Goal: Register for event/course

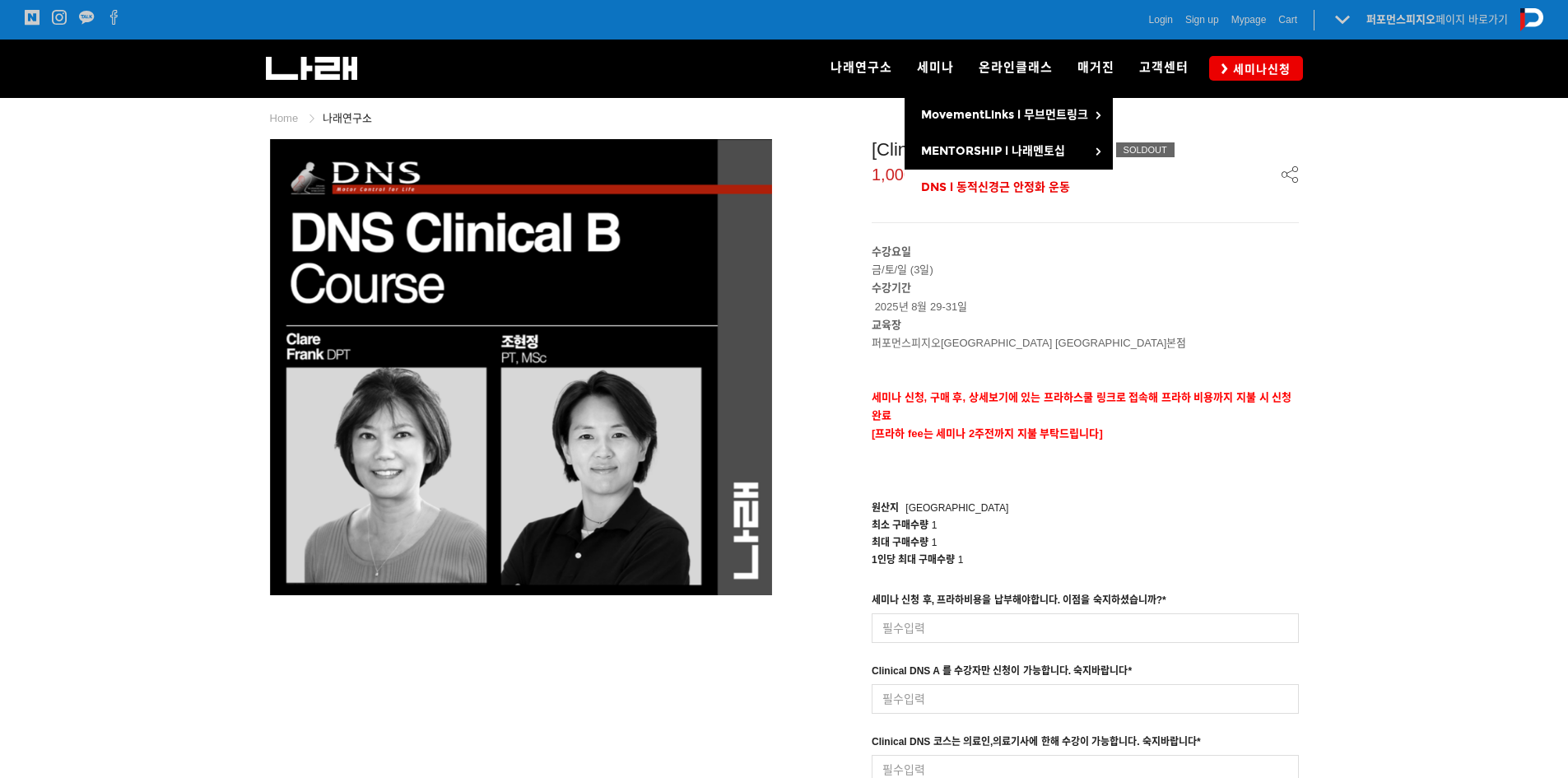
click at [1063, 180] on link "DNS l 동적신경근 안정화 운동" at bounding box center [1008, 188] width 208 height 36
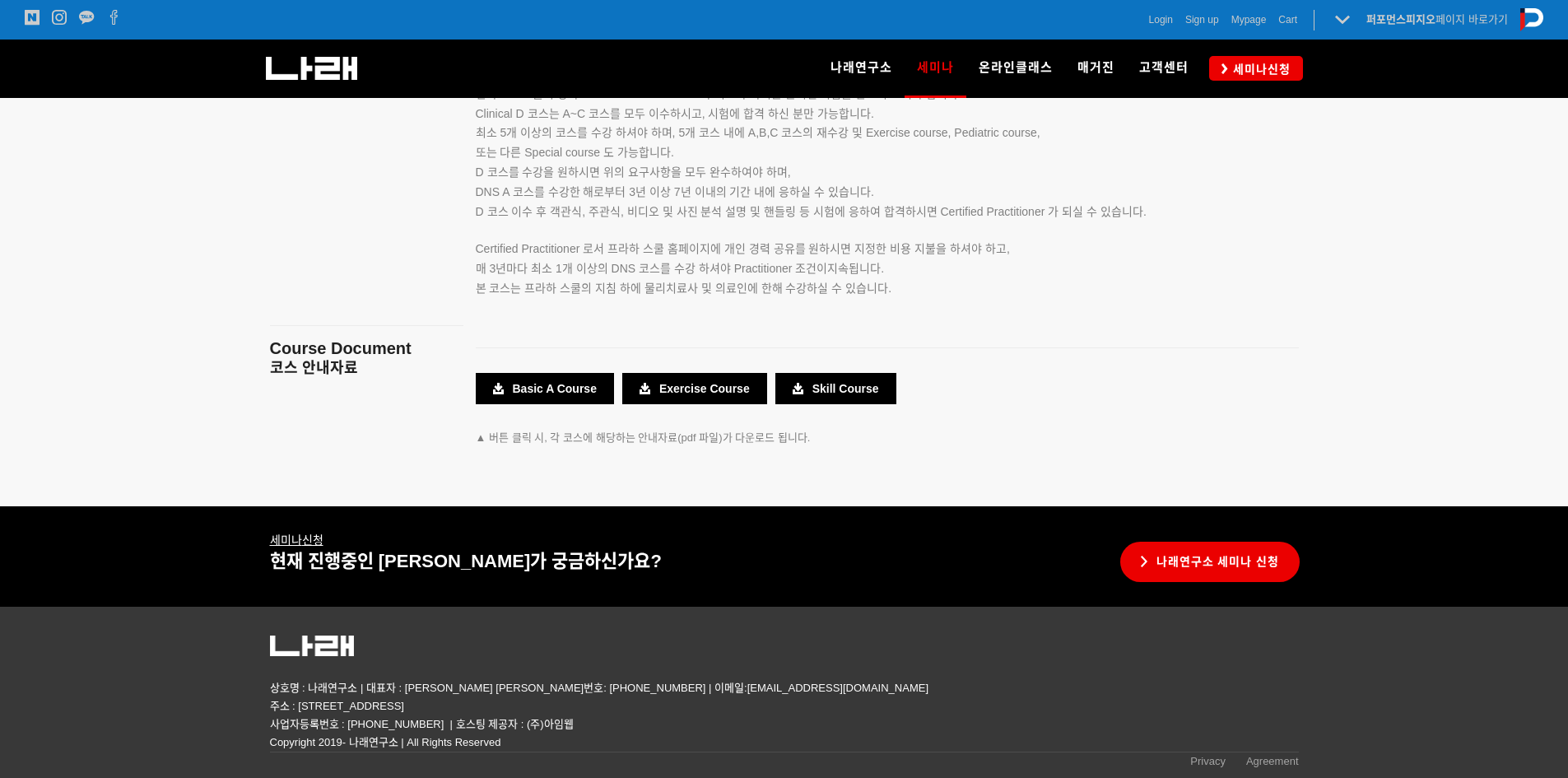
scroll to position [2780, 0]
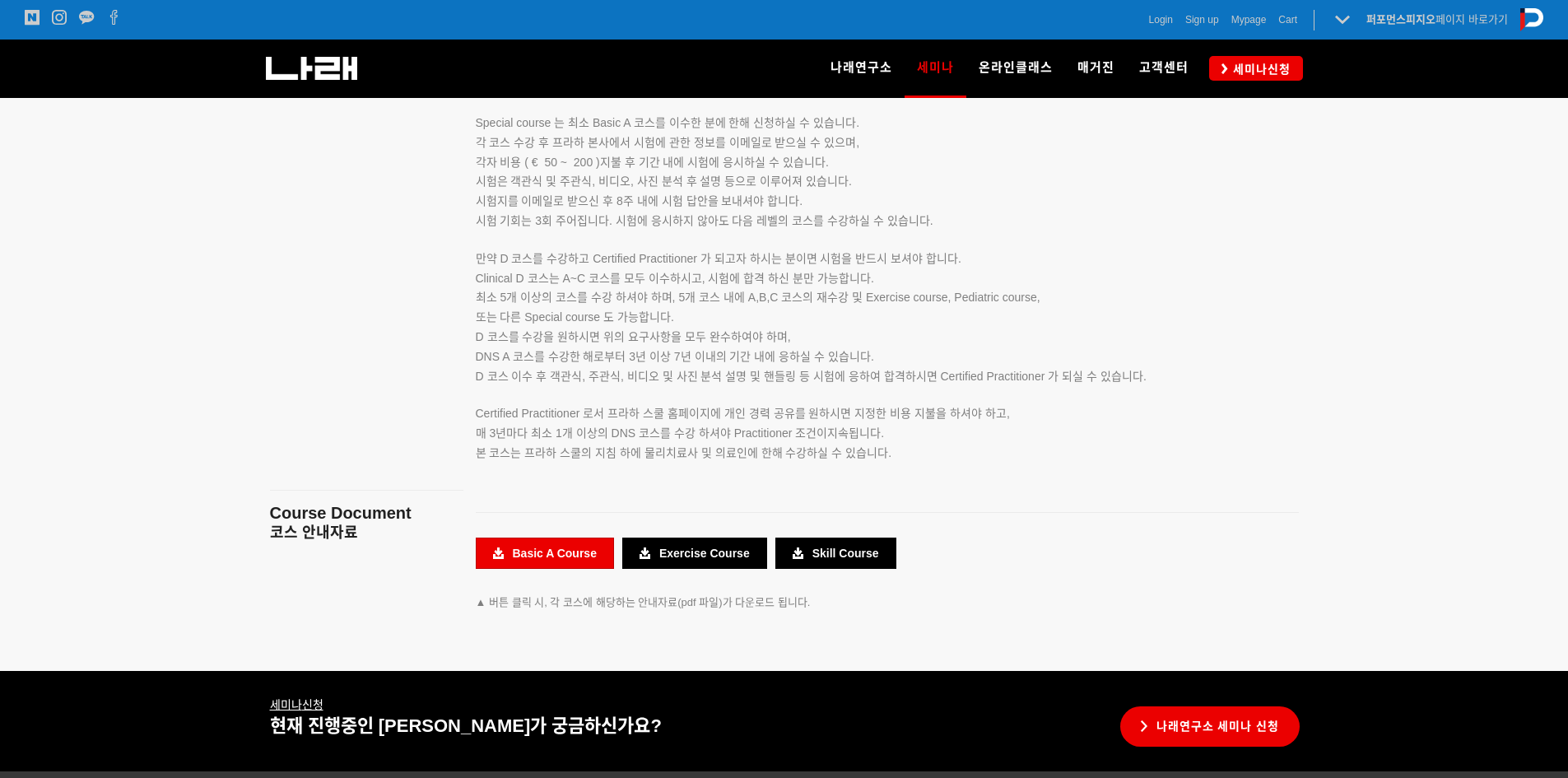
click at [564, 562] on link "Basic A Course" at bounding box center [544, 553] width 138 height 31
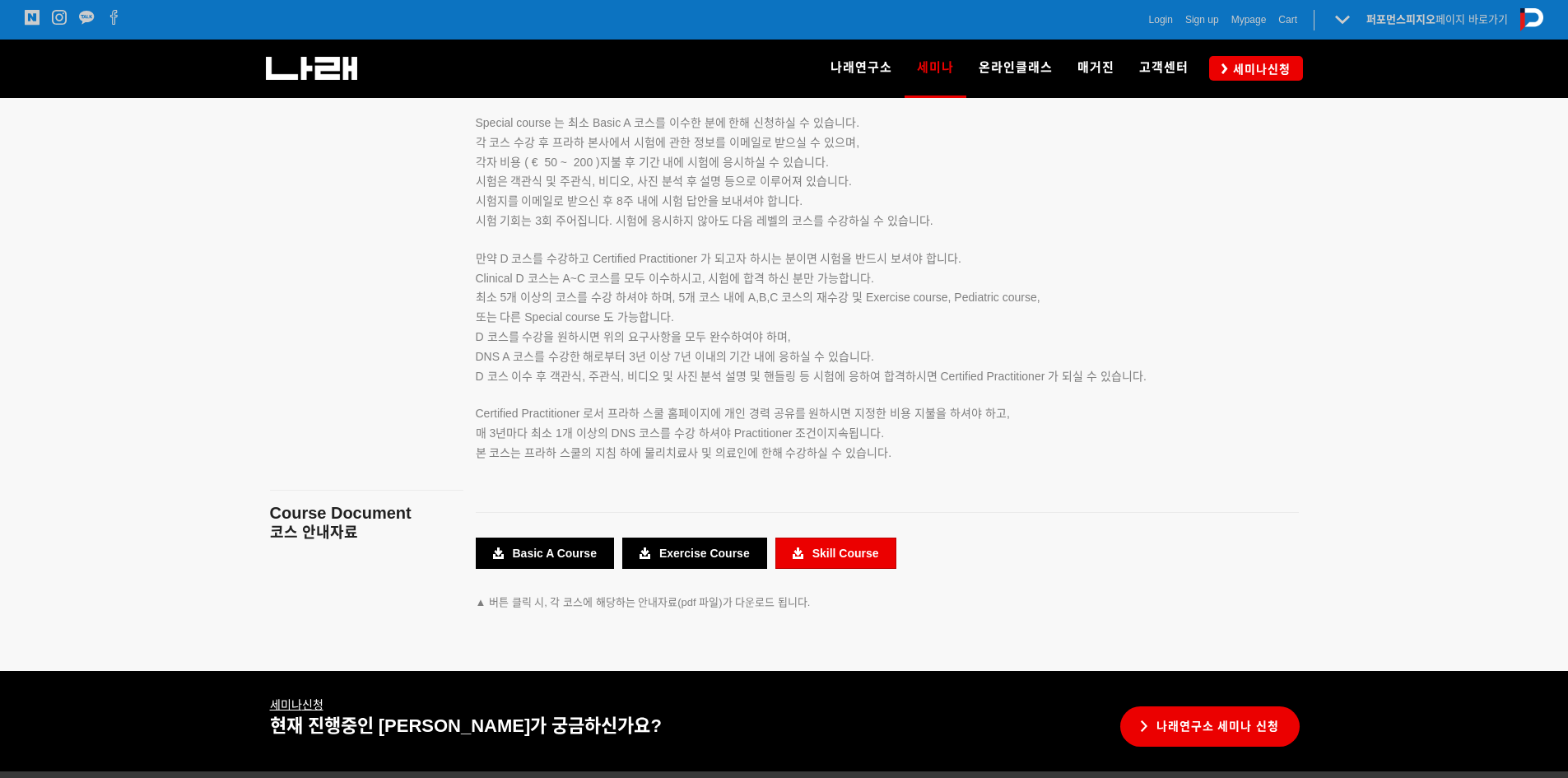
click at [830, 555] on link "Skill Course" at bounding box center [836, 553] width 121 height 31
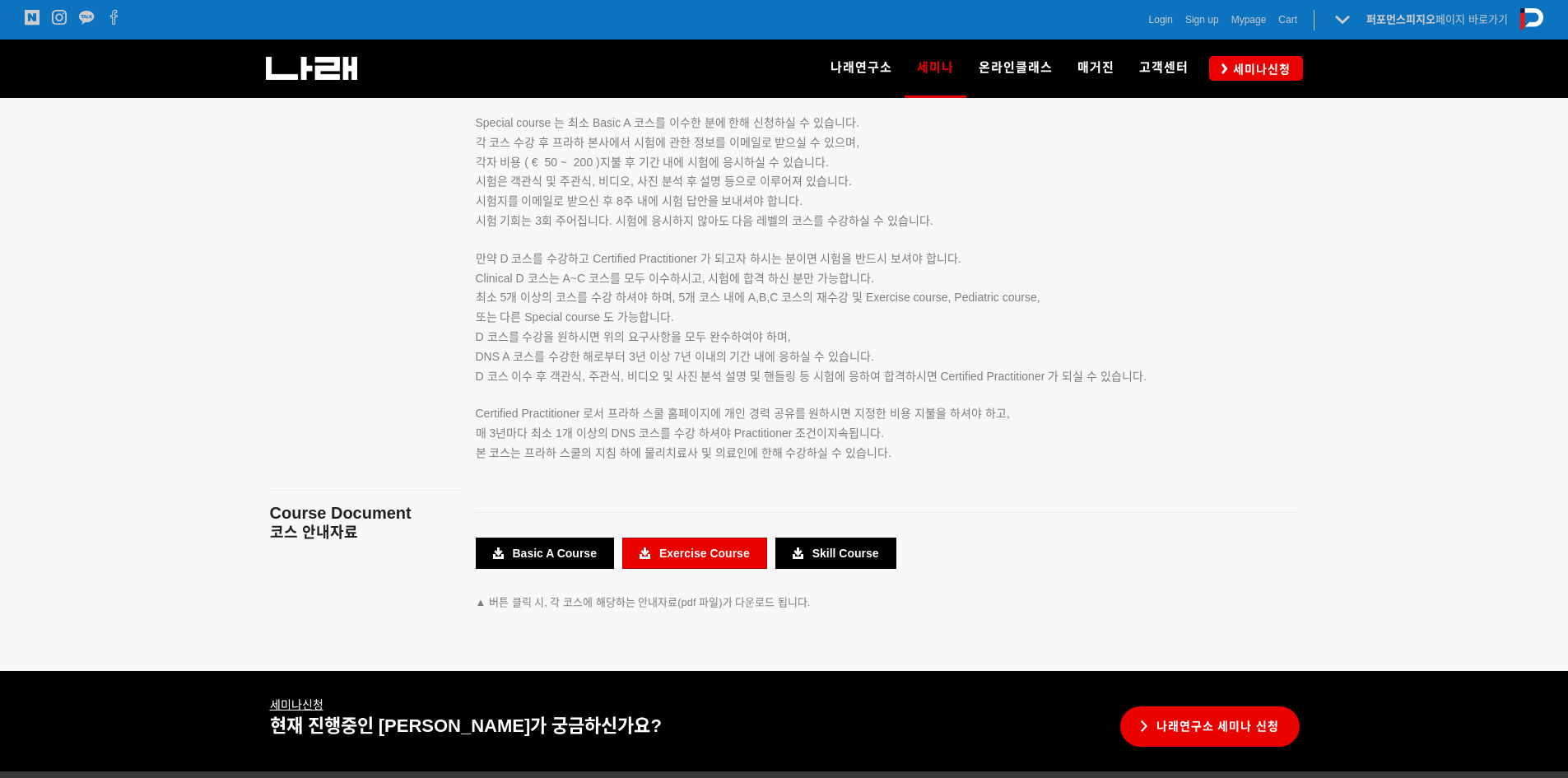
click at [704, 557] on link "Exercise Course" at bounding box center [694, 553] width 145 height 31
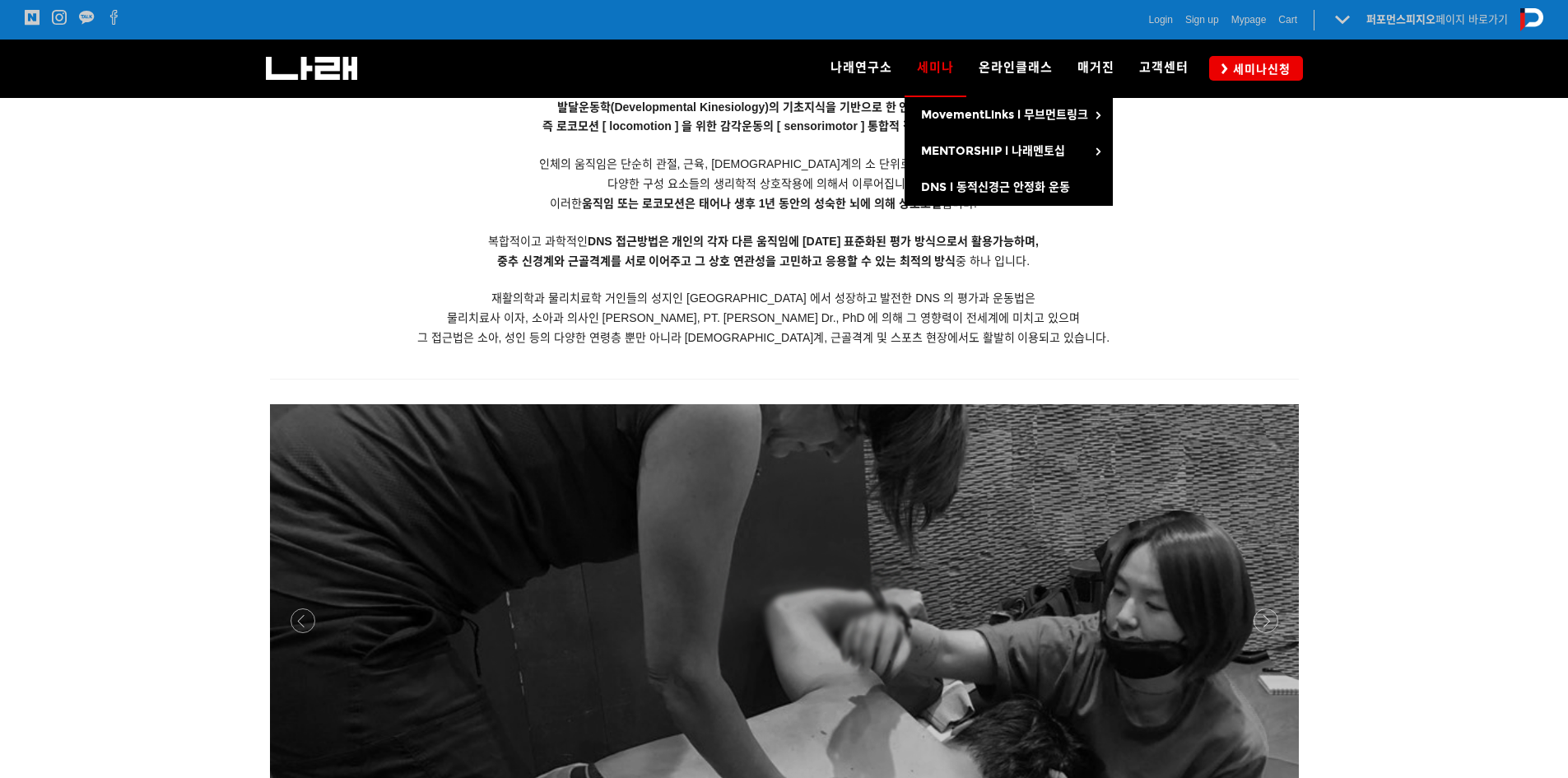
scroll to position [1216, 0]
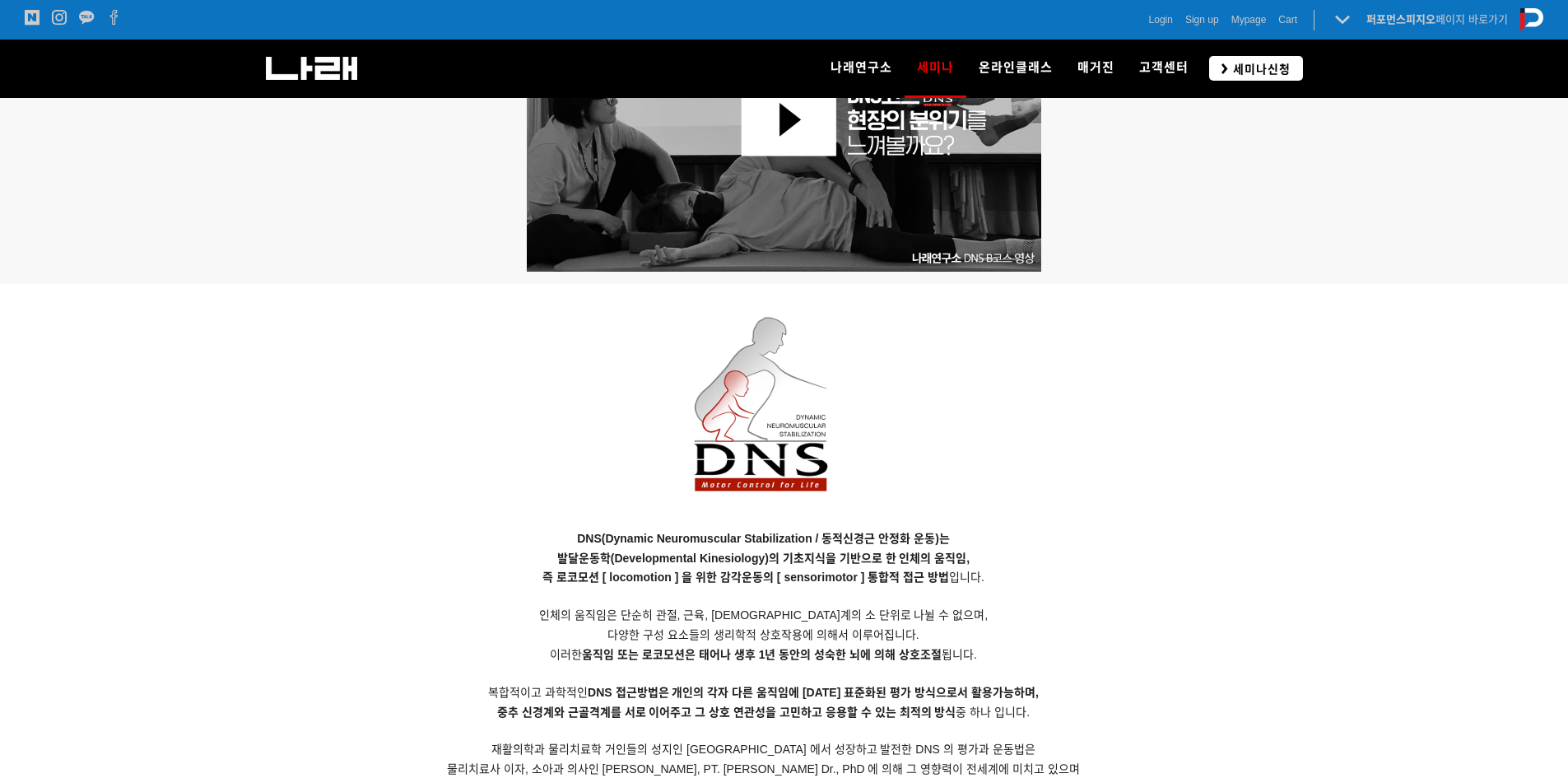
click at [1247, 65] on span "세미나신청" at bounding box center [1259, 70] width 63 height 17
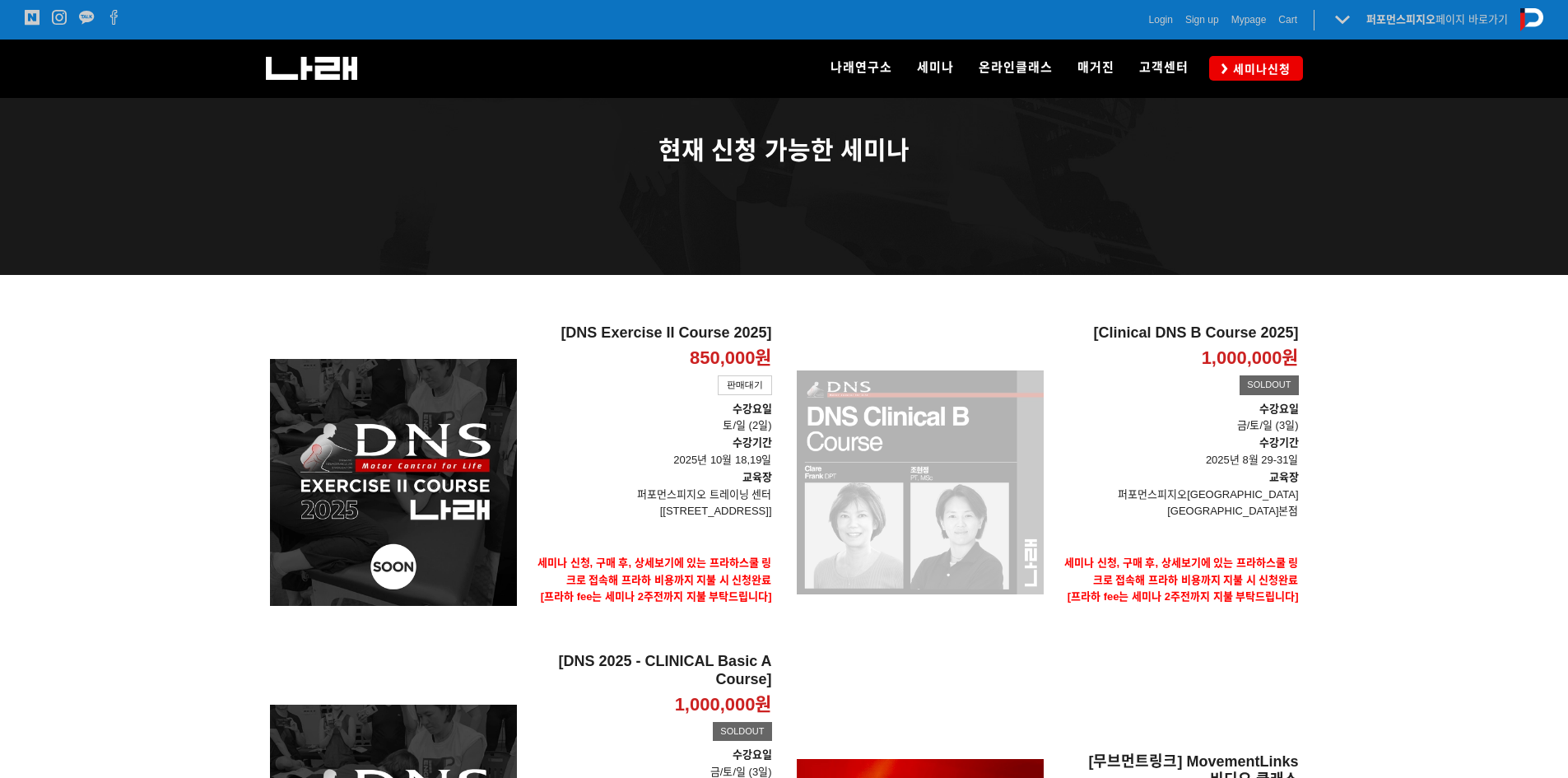
scroll to position [82, 0]
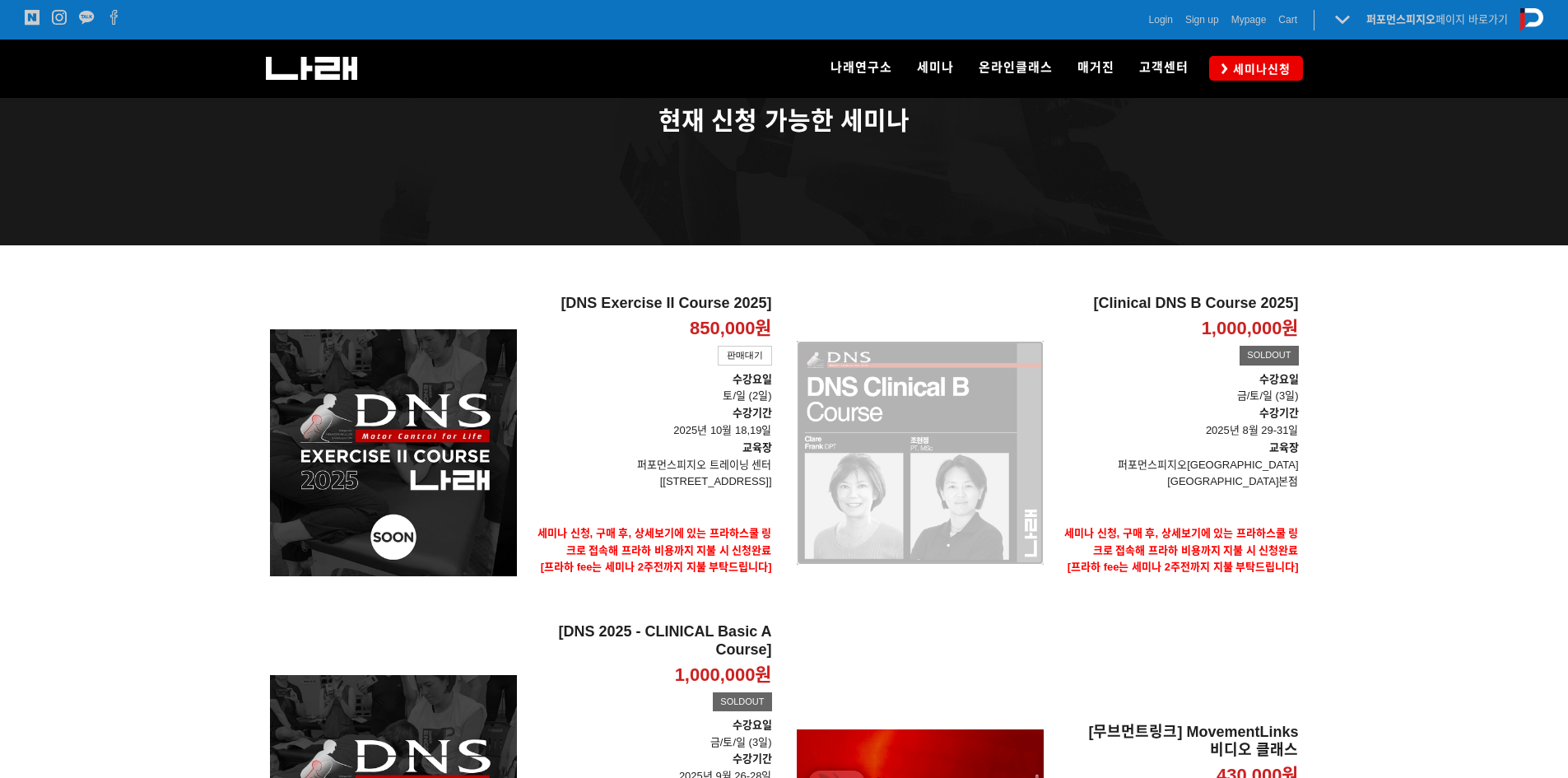
click at [934, 386] on div "[Clinical DNS B Course 2025] 1,000,000원 TIME SALE SOLDOUT" at bounding box center [920, 453] width 247 height 317
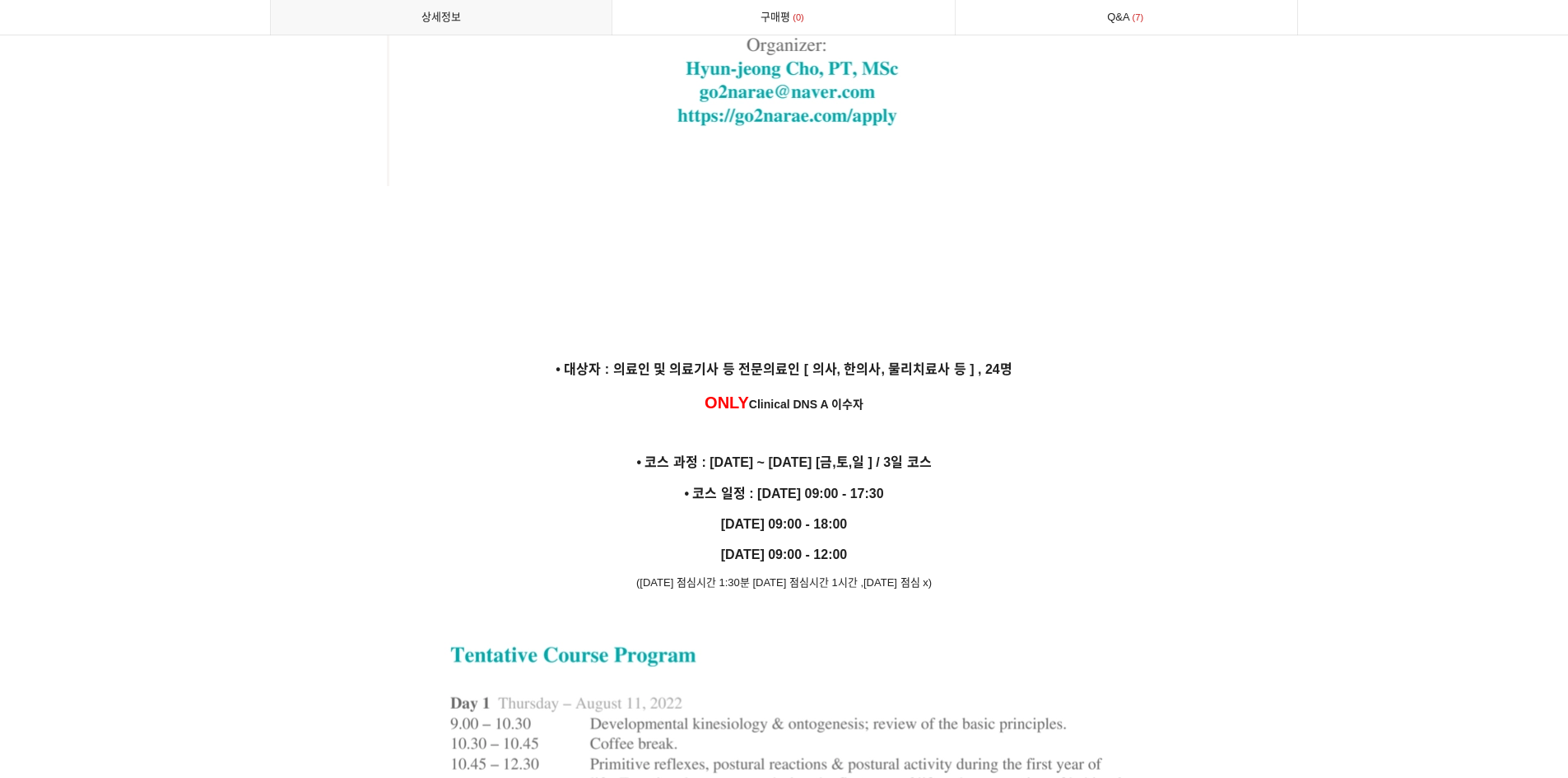
scroll to position [3787, 0]
